Goal: Information Seeking & Learning: Learn about a topic

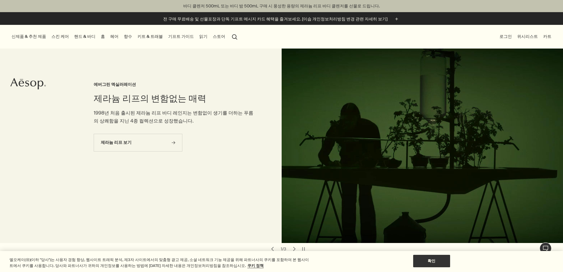
click at [97, 36] on link "핸드 & 바디" at bounding box center [85, 37] width 24 height 8
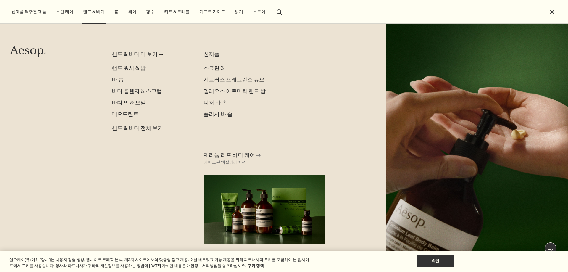
click at [65, 13] on link "스킨 케어" at bounding box center [65, 12] width 20 height 8
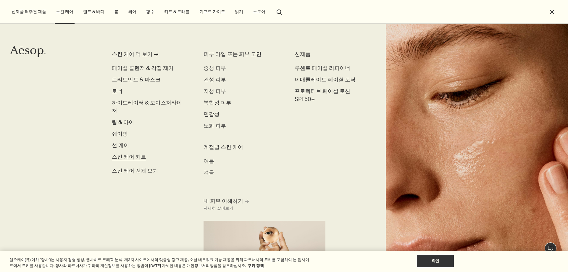
click at [129, 153] on span "스킨 케어 키트" at bounding box center [129, 156] width 34 height 7
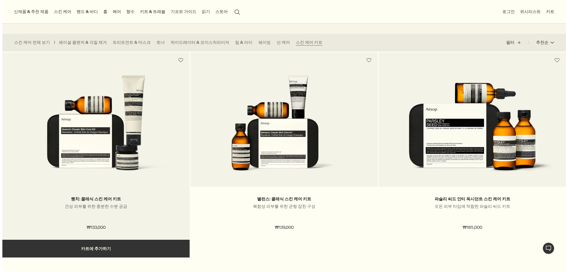
scroll to position [30, 0]
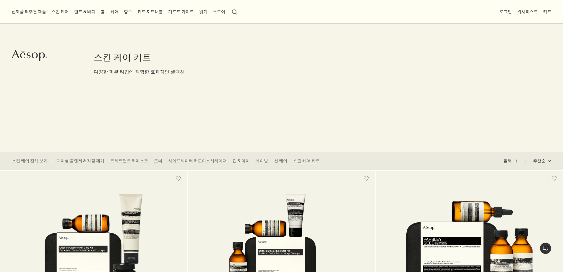
click at [91, 12] on link "핸드 & 바디" at bounding box center [85, 12] width 24 height 8
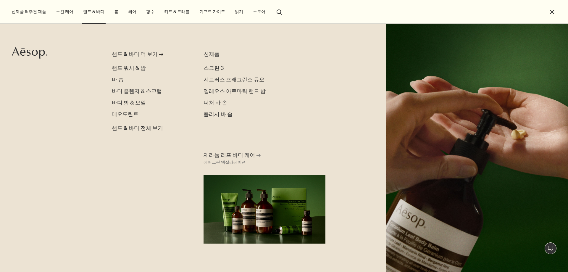
click at [141, 94] on span "바디 클렌저 & 스크럽" at bounding box center [137, 91] width 50 height 7
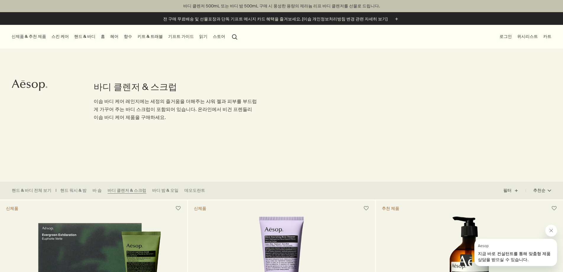
click at [195, 37] on link "기프트 가이드" at bounding box center [181, 37] width 28 height 8
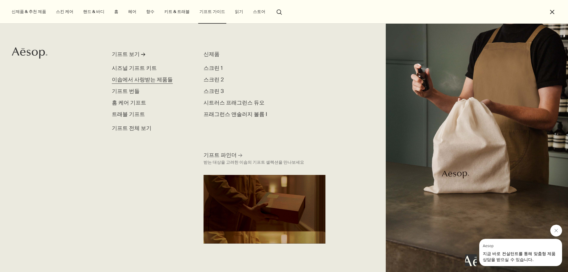
click at [146, 77] on span "이솝에서 사랑받는 제품들" at bounding box center [142, 79] width 61 height 7
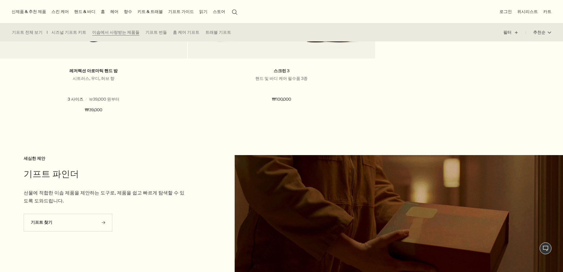
scroll to position [532, 0]
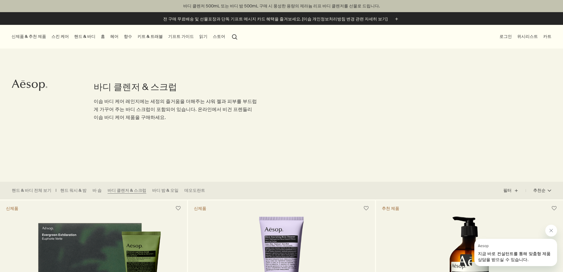
click at [59, 38] on link "스킨 케어" at bounding box center [60, 37] width 20 height 8
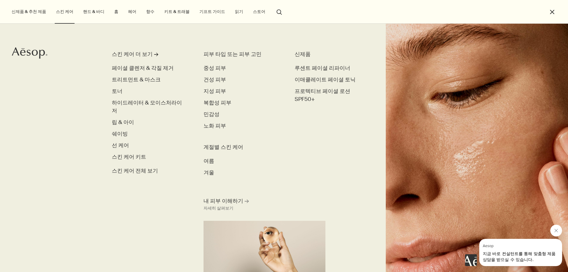
click at [163, 12] on link "키트 & 트래블" at bounding box center [177, 12] width 28 height 8
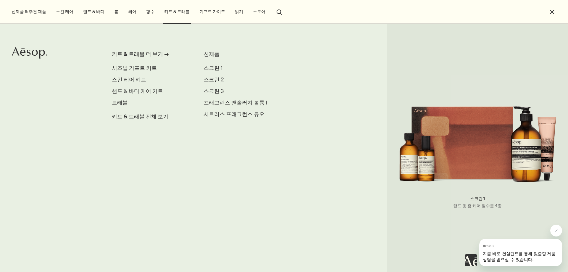
click at [209, 66] on span "스크린 1" at bounding box center [212, 67] width 19 height 7
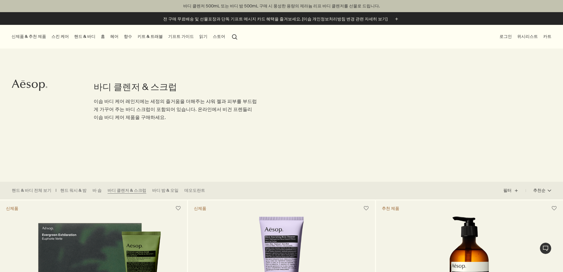
click at [164, 38] on link "키트 & 트래블" at bounding box center [150, 37] width 28 height 8
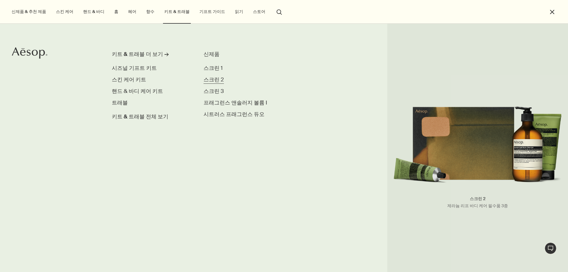
click at [213, 82] on span "스크린 2" at bounding box center [213, 79] width 20 height 7
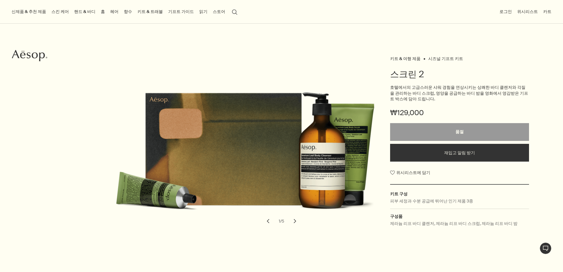
scroll to position [59, 0]
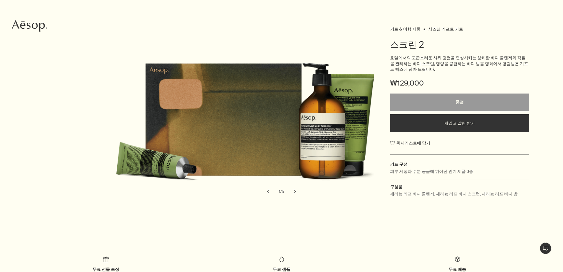
click at [294, 192] on button "chevron" at bounding box center [295, 191] width 13 height 13
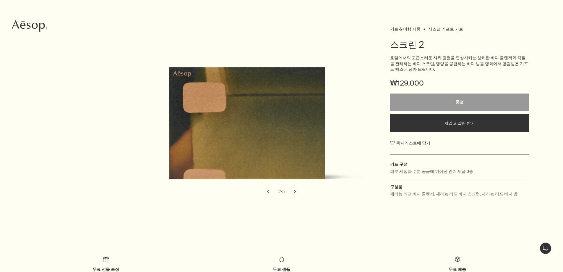
click at [294, 192] on button "chevron" at bounding box center [295, 191] width 13 height 13
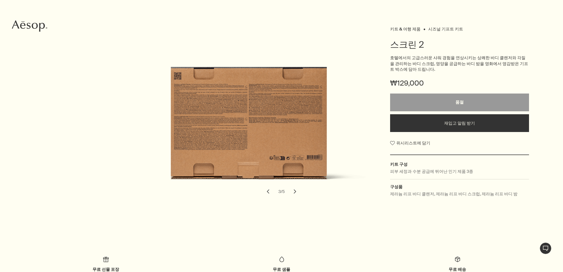
click at [294, 192] on button "chevron" at bounding box center [295, 191] width 13 height 13
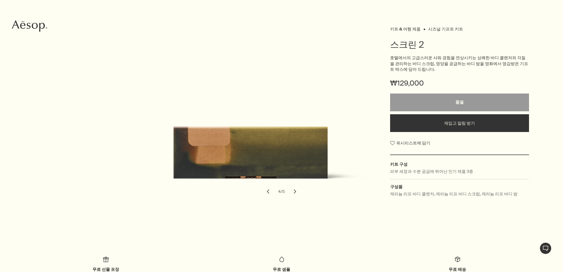
click at [294, 192] on button "chevron" at bounding box center [295, 191] width 13 height 13
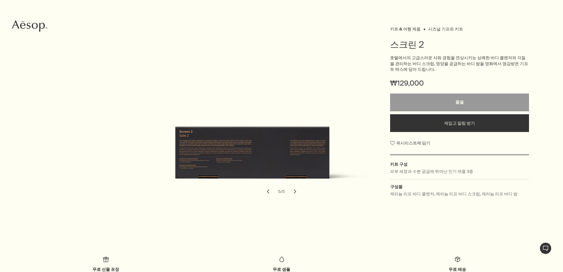
click at [294, 192] on button "chevron" at bounding box center [295, 191] width 13 height 13
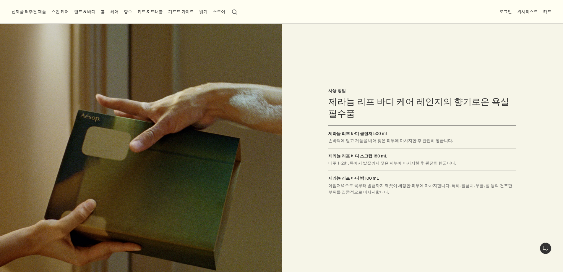
scroll to position [177, 0]
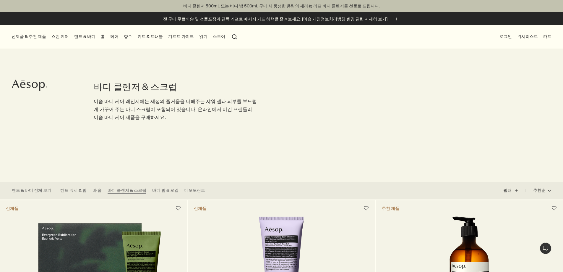
click at [164, 34] on link "키트 & 트래블" at bounding box center [150, 37] width 28 height 8
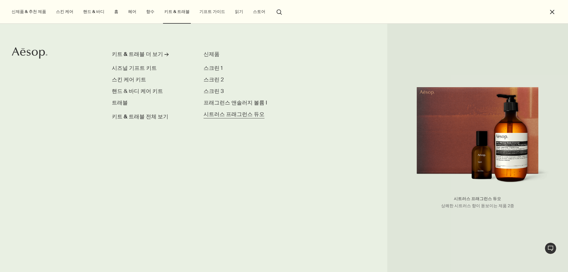
click at [228, 111] on span "시트러스 프래그런스 듀오" at bounding box center [233, 114] width 61 height 7
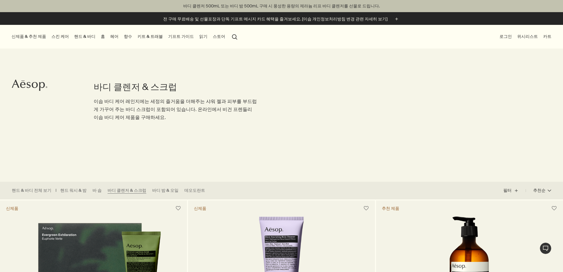
click at [164, 37] on link "키트 & 트래블" at bounding box center [150, 37] width 28 height 8
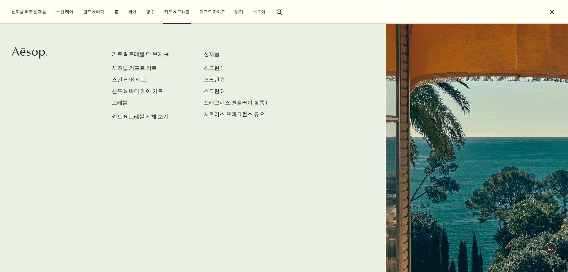
click at [142, 91] on span "핸드 & 바디 케어 키트" at bounding box center [137, 91] width 51 height 7
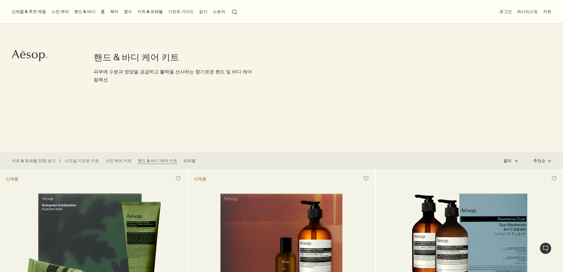
scroll to position [118, 0]
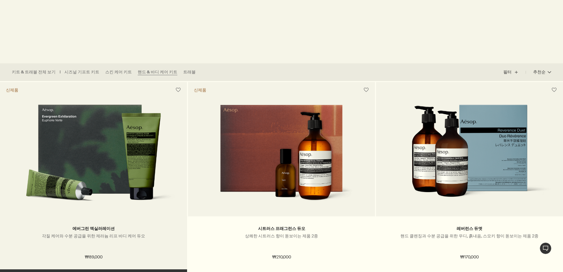
click at [148, 133] on img at bounding box center [93, 155] width 169 height 103
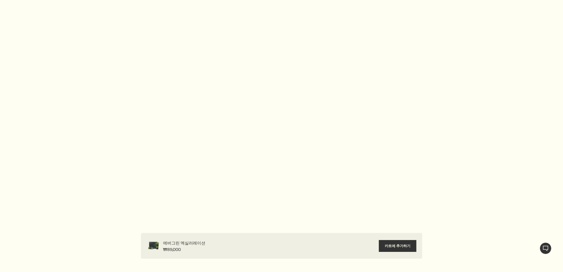
scroll to position [1064, 0]
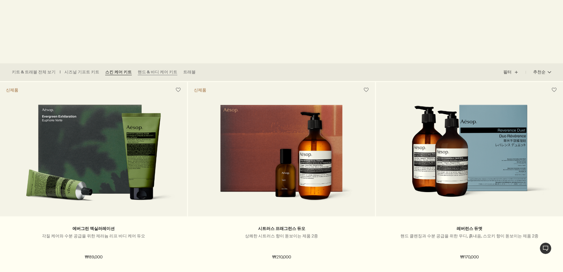
click at [118, 71] on link "스킨 케어 키트" at bounding box center [118, 72] width 27 height 6
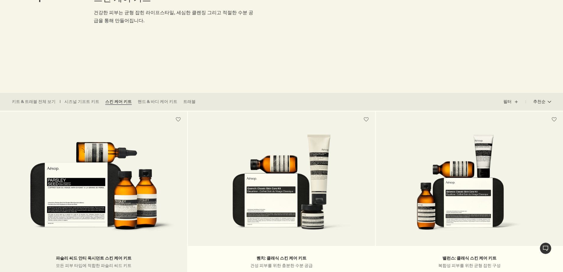
scroll to position [148, 0]
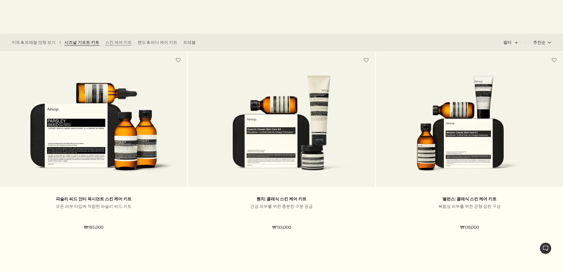
click at [81, 44] on link "시즈널 기프트 키트" at bounding box center [81, 43] width 35 height 6
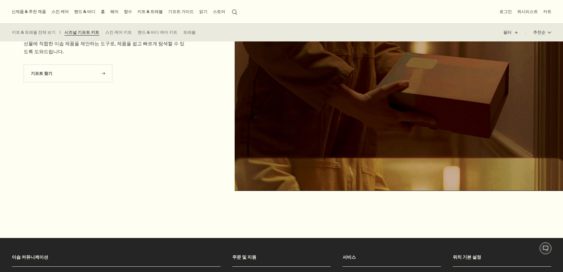
scroll to position [237, 0]
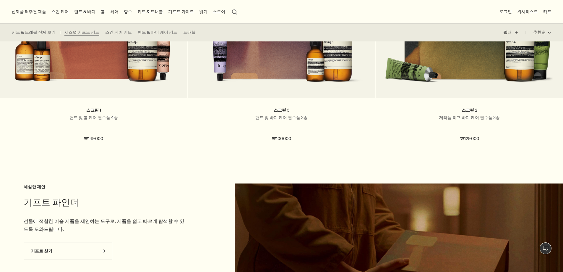
click at [164, 11] on link "키트 & 트래블" at bounding box center [150, 12] width 28 height 8
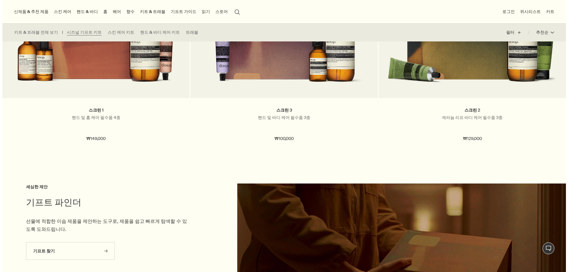
scroll to position [276, 0]
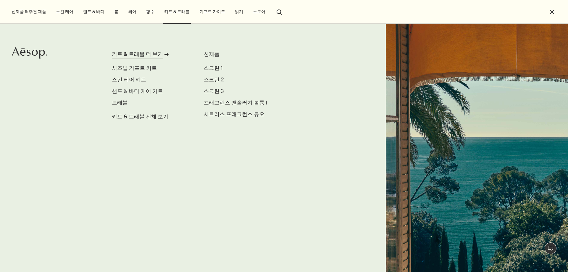
click at [142, 54] on div "키트 & 트래블 더 보기" at bounding box center [137, 54] width 51 height 8
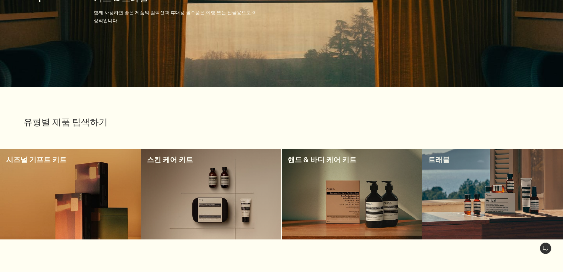
scroll to position [118, 0]
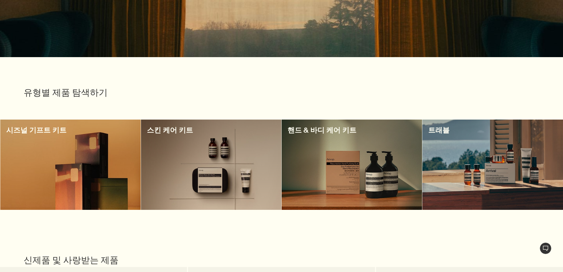
click at [87, 158] on div at bounding box center [70, 164] width 140 height 90
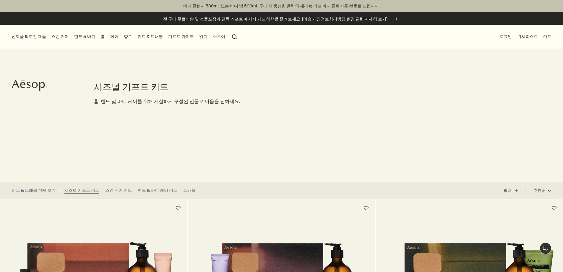
click at [27, 38] on button "신제품 & 추천 제품" at bounding box center [28, 37] width 37 height 8
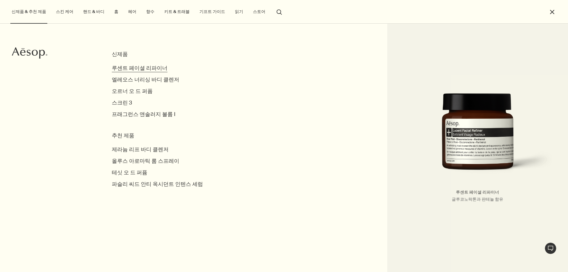
click at [121, 68] on span "루센트 페이셜 리파이너" at bounding box center [140, 67] width 56 height 7
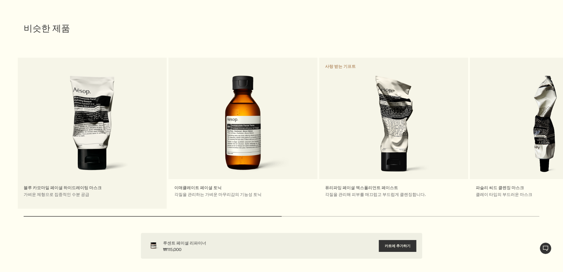
scroll to position [1271, 0]
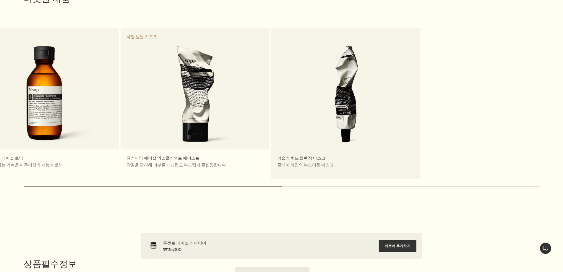
drag, startPoint x: 475, startPoint y: 137, endPoint x: 276, endPoint y: 135, distance: 199.0
click at [276, 135] on link "파슬리 씨드 클렌징 마스크 클레이 타입의 부드러운 마스크" at bounding box center [345, 103] width 149 height 151
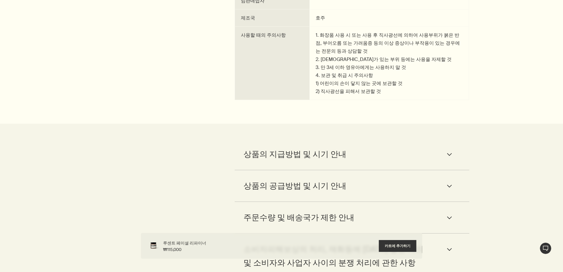
scroll to position [1744, 0]
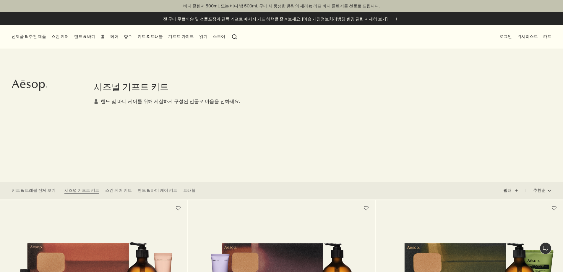
click at [279, 6] on p "바디 클렌저 500mL 또는 바디 밤 500mL 구매 시 풍성한 용량의 제라늄 리프 바디 클렌저를 선물로 드립니다." at bounding box center [281, 6] width 551 height 6
click at [289, 3] on li "바디 클렌저 500mL 또는 바디 밤 500mL 구매 시 풍성한 용량의 제라늄 리프 바디 클렌저를 선물로 드립니다." at bounding box center [281, 6] width 563 height 12
click at [283, 5] on p "바디 클렌저 500mL 또는 바디 밤 500mL 구매 시 풍성한 용량의 제라늄 리프 바디 클렌저를 선물로 드립니다." at bounding box center [281, 6] width 551 height 6
click at [304, 8] on p "바디 클렌저 500mL 또는 바디 밤 500mL 구매 시 풍성한 용량의 제라늄 리프 바디 클렌저를 선물로 드립니다." at bounding box center [281, 6] width 551 height 6
click at [303, 7] on p "바디 클렌저 500mL 또는 바디 밤 500mL 구매 시 풍성한 용량의 제라늄 리프 바디 클렌저를 선물로 드립니다." at bounding box center [281, 6] width 551 height 6
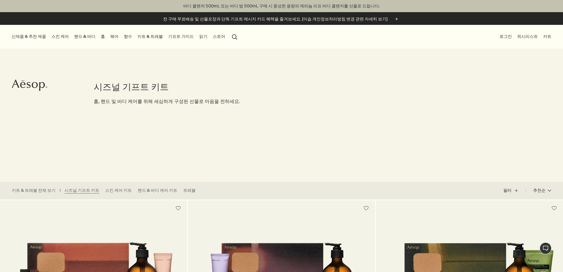
click at [95, 36] on link "핸드 & 바디" at bounding box center [85, 37] width 24 height 8
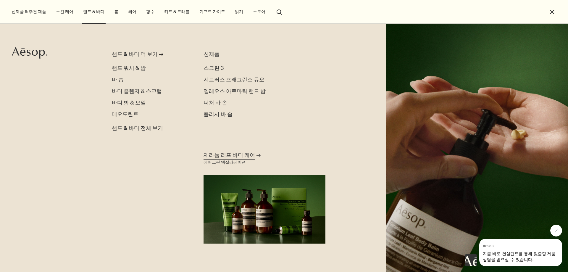
click at [235, 157] on span "제라늄 리프 바디 케어" at bounding box center [228, 154] width 51 height 7
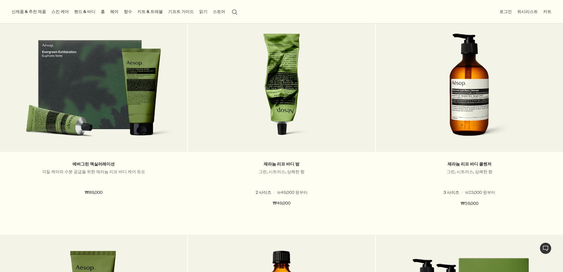
scroll to position [148, 0]
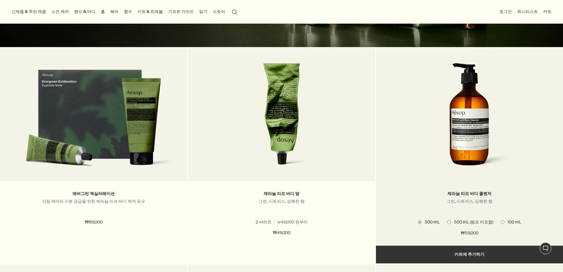
click at [450, 222] on span at bounding box center [449, 222] width 4 height 4
click at [423, 220] on span "500 mL" at bounding box center [431, 221] width 18 height 5
click at [457, 128] on img at bounding box center [469, 117] width 88 height 109
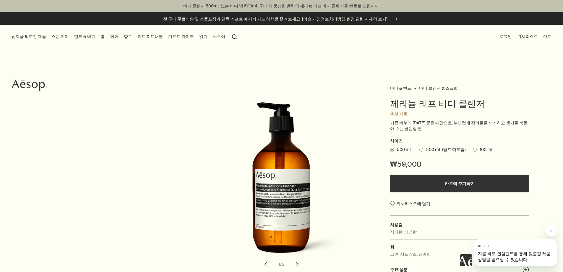
click at [474, 150] on span at bounding box center [475, 150] width 4 height 4
click at [473, 150] on input "100 mL" at bounding box center [473, 149] width 0 height 4
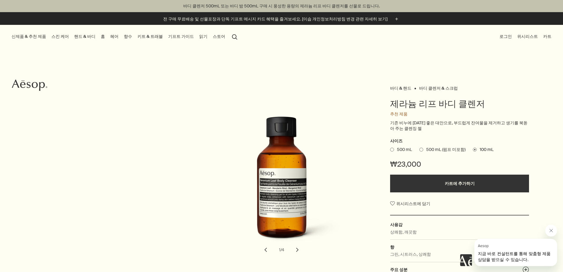
click at [164, 36] on link "키트 & 트래블" at bounding box center [150, 37] width 28 height 8
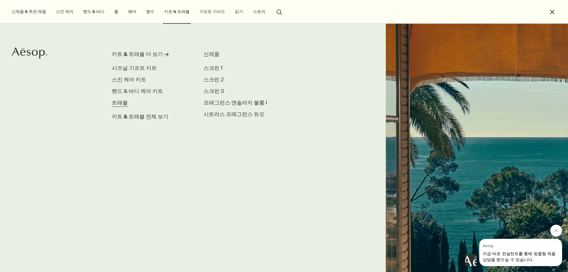
click at [125, 103] on span "트래블" at bounding box center [120, 102] width 16 height 7
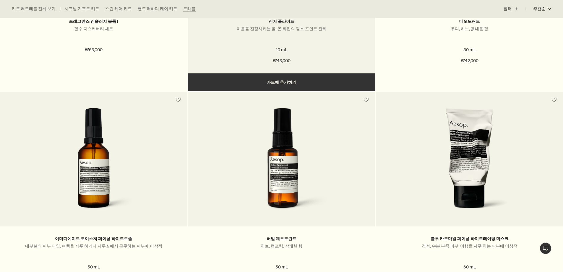
scroll to position [384, 0]
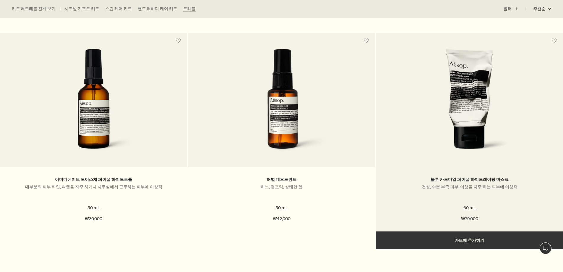
click at [430, 150] on img at bounding box center [469, 103] width 107 height 109
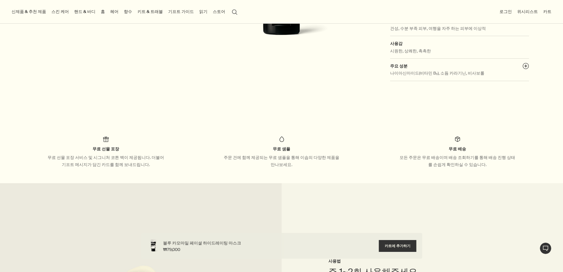
scroll to position [59, 0]
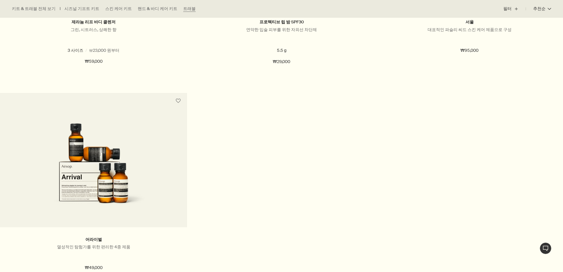
scroll to position [1064, 0]
